Goal: Information Seeking & Learning: Learn about a topic

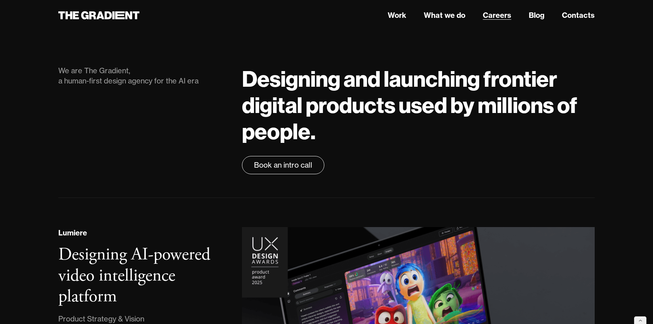
click at [497, 15] on link "Careers" at bounding box center [497, 15] width 28 height 11
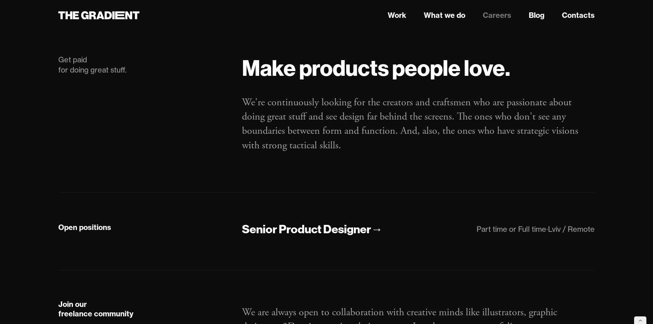
scroll to position [10, 0]
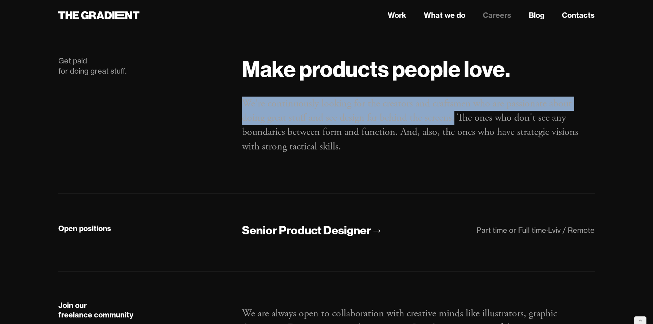
drag, startPoint x: 243, startPoint y: 102, endPoint x: 455, endPoint y: 113, distance: 213.0
click at [455, 113] on p "We're continuously looking for the creators and craftsmen who are passionate ab…" at bounding box center [418, 125] width 353 height 57
copy p "We're continuously looking for the creators and craftsmen who are passionate ab…"
click at [443, 117] on p "We're continuously looking for the creators and craftsmen who are passionate ab…" at bounding box center [418, 125] width 353 height 57
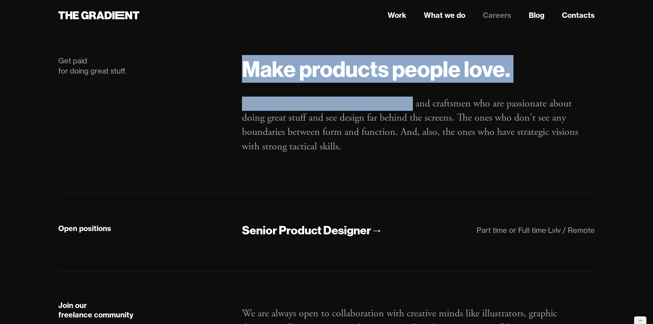
drag, startPoint x: 413, startPoint y: 104, endPoint x: 232, endPoint y: 106, distance: 180.7
click at [232, 106] on div "Get paid for doing great stuff. Make products people love. We're continuously l…" at bounding box center [326, 113] width 551 height 114
click at [239, 105] on div "Make products people love. We're continuously looking for the creators and craf…" at bounding box center [418, 113] width 367 height 114
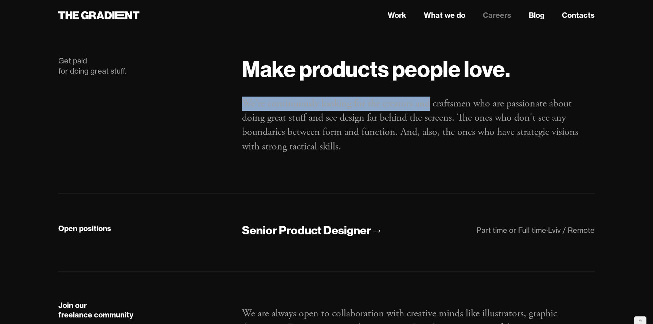
drag, startPoint x: 242, startPoint y: 102, endPoint x: 430, endPoint y: 103, distance: 187.6
click at [430, 103] on p "We're continuously looking for the creators and craftsmen who are passionate ab…" at bounding box center [418, 125] width 353 height 57
copy p "We're continuously looking for the creators and"
